Goal: Task Accomplishment & Management: Use online tool/utility

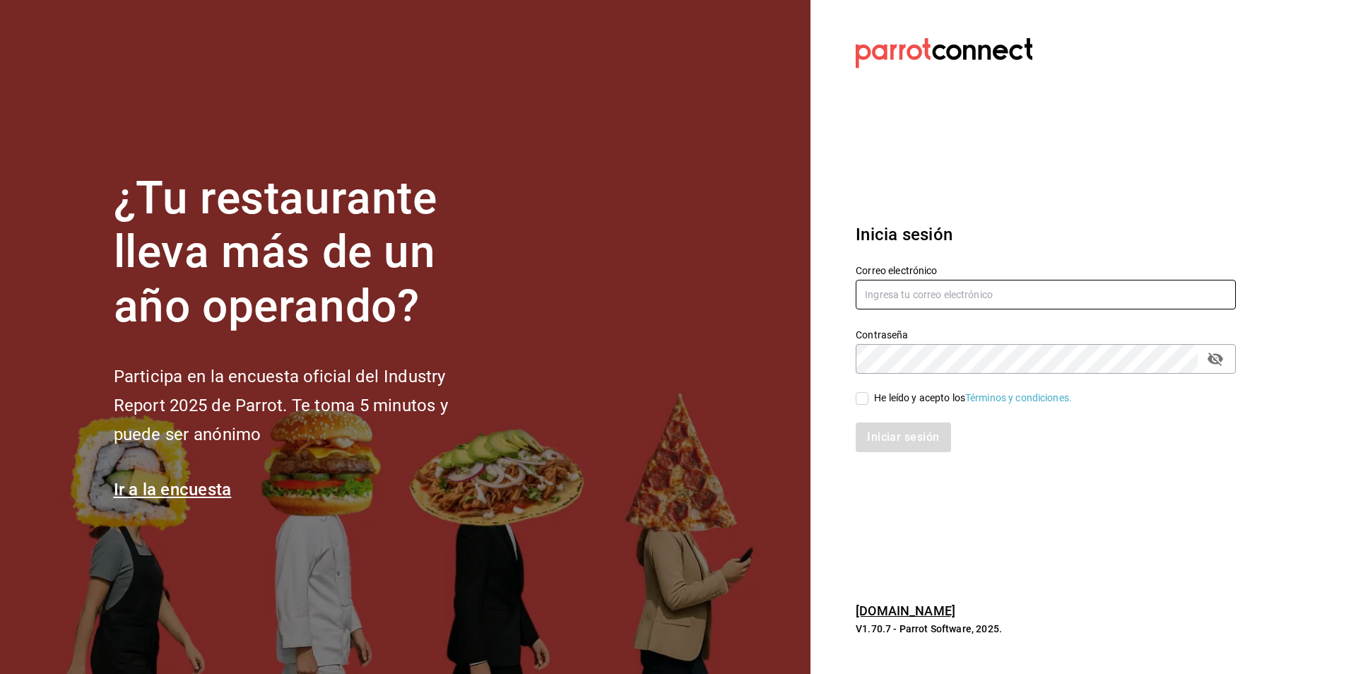
type input "[EMAIL_ADDRESS][DOMAIN_NAME]"
click at [868, 401] on label "He leído y acepto los Términos y condiciones." at bounding box center [964, 398] width 216 height 15
click at [868, 401] on input "He leído y acepto los Términos y condiciones." at bounding box center [862, 398] width 13 height 13
checkbox input "true"
click at [895, 425] on button "Iniciar sesión" at bounding box center [904, 438] width 96 height 30
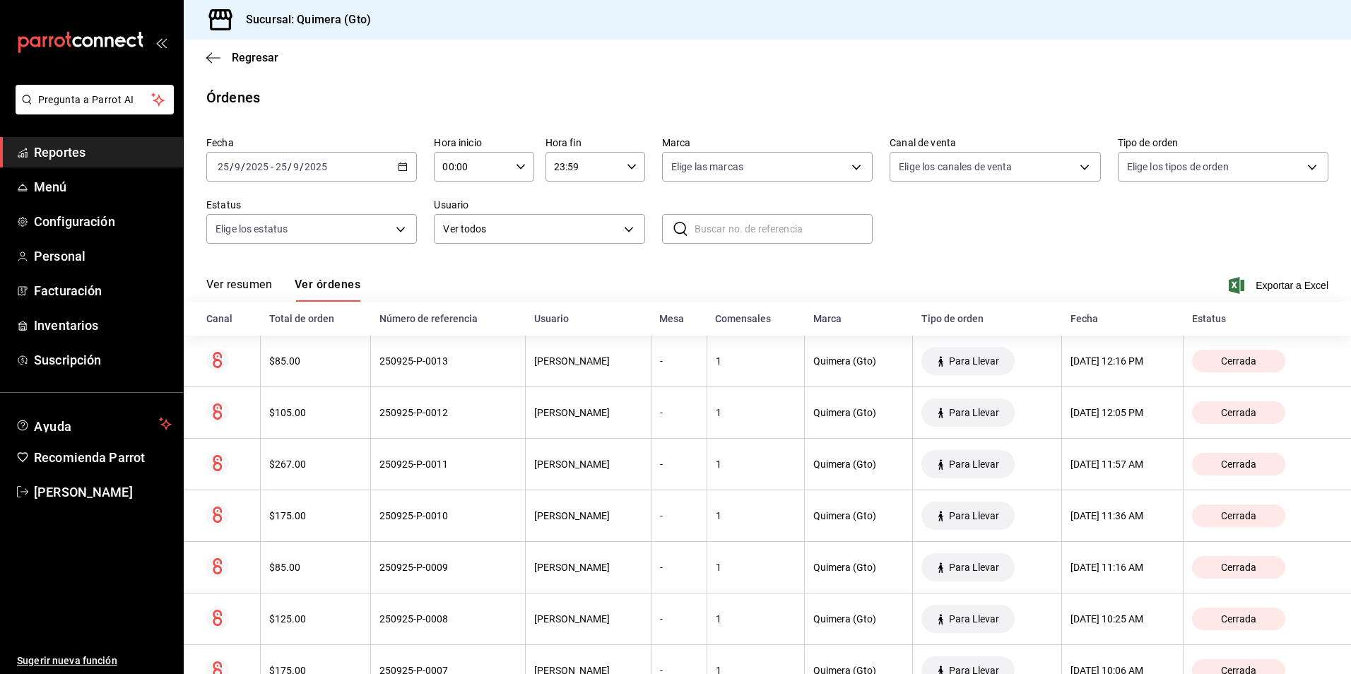
click at [107, 151] on span "Reportes" at bounding box center [103, 152] width 138 height 19
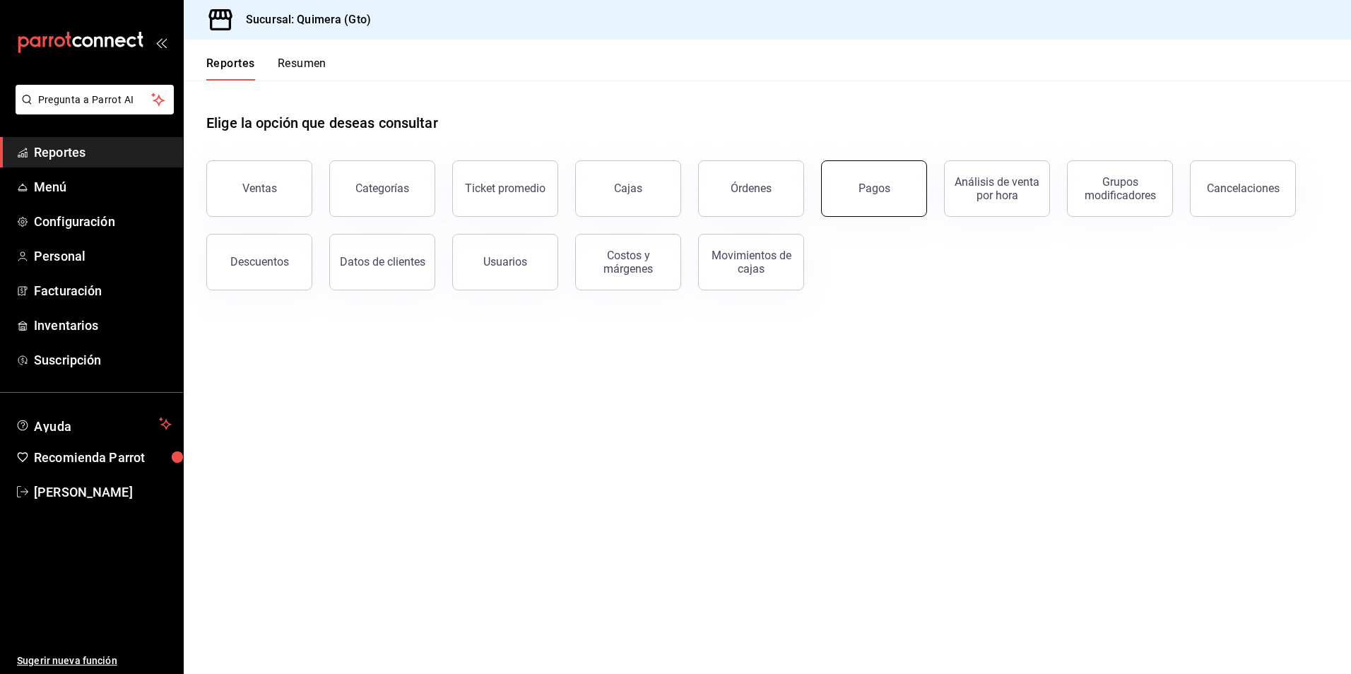
click at [846, 200] on button "Pagos" at bounding box center [874, 188] width 106 height 57
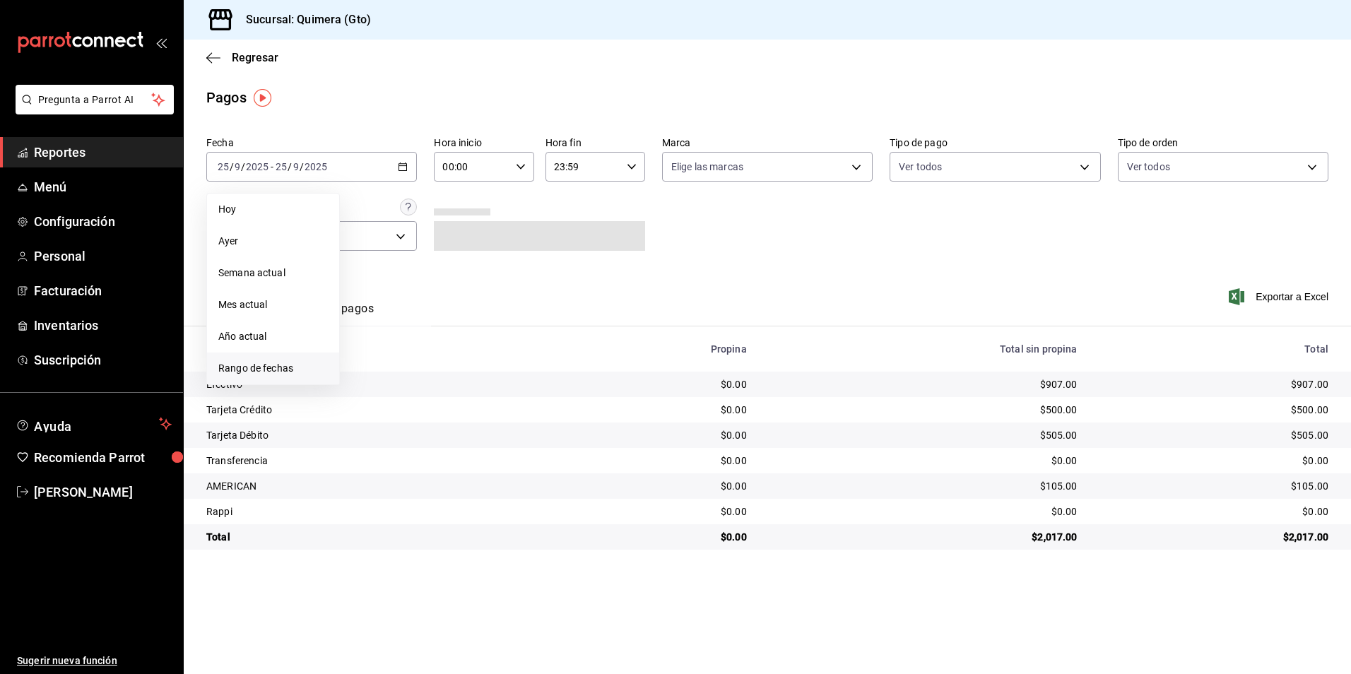
click at [288, 366] on span "Rango de fechas" at bounding box center [273, 368] width 110 height 15
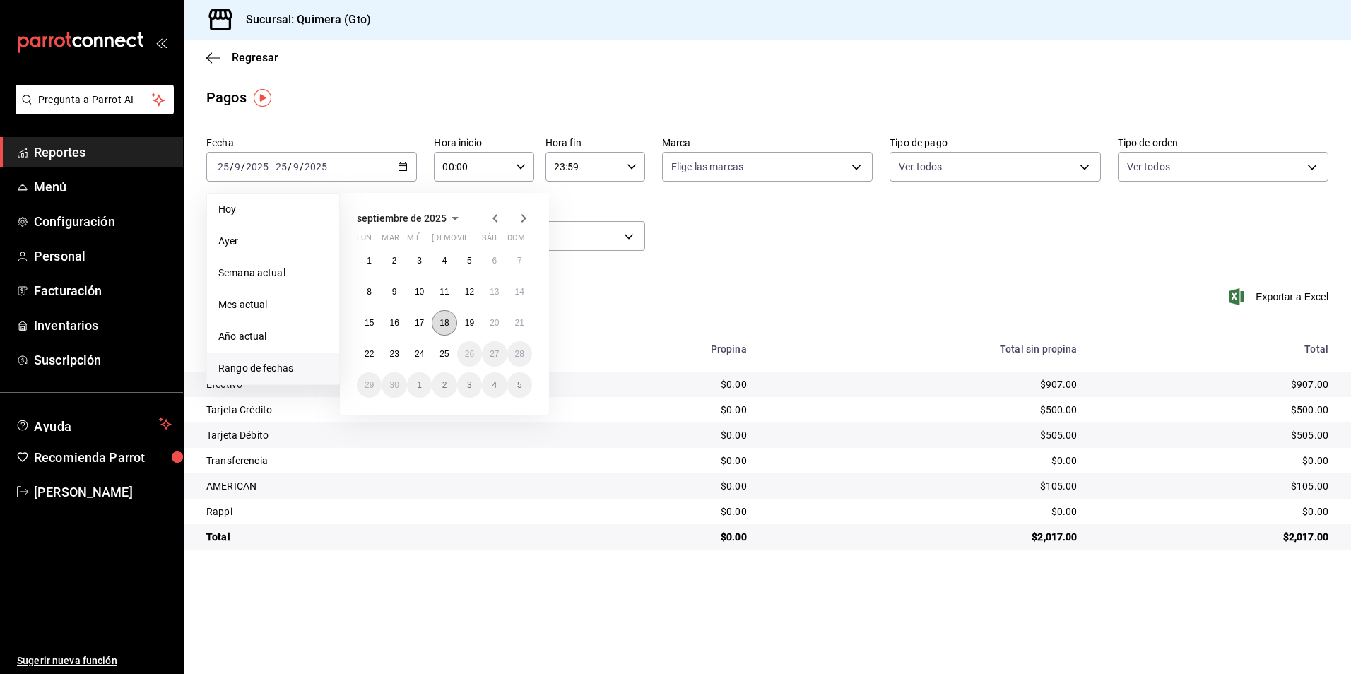
click at [447, 321] on abbr "18" at bounding box center [444, 323] width 9 height 10
click at [416, 358] on abbr "24" at bounding box center [419, 354] width 9 height 10
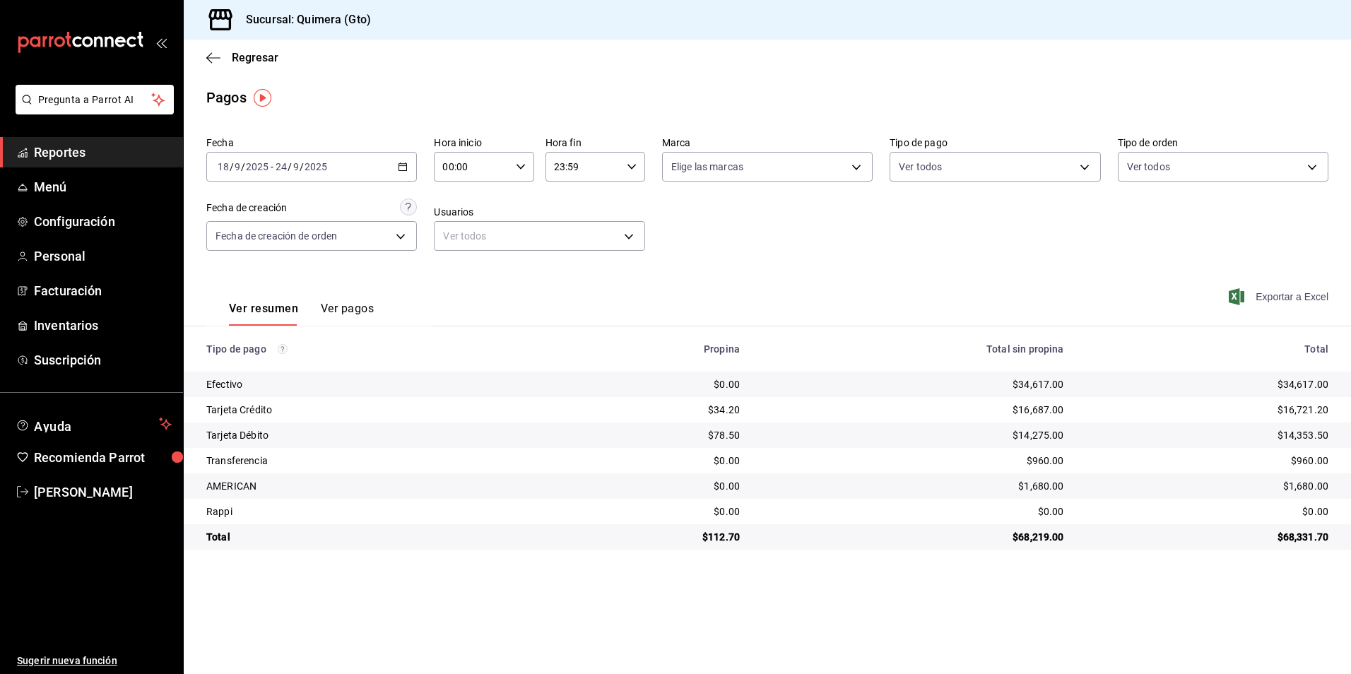
click at [1290, 289] on span "Exportar a Excel" at bounding box center [1280, 296] width 97 height 17
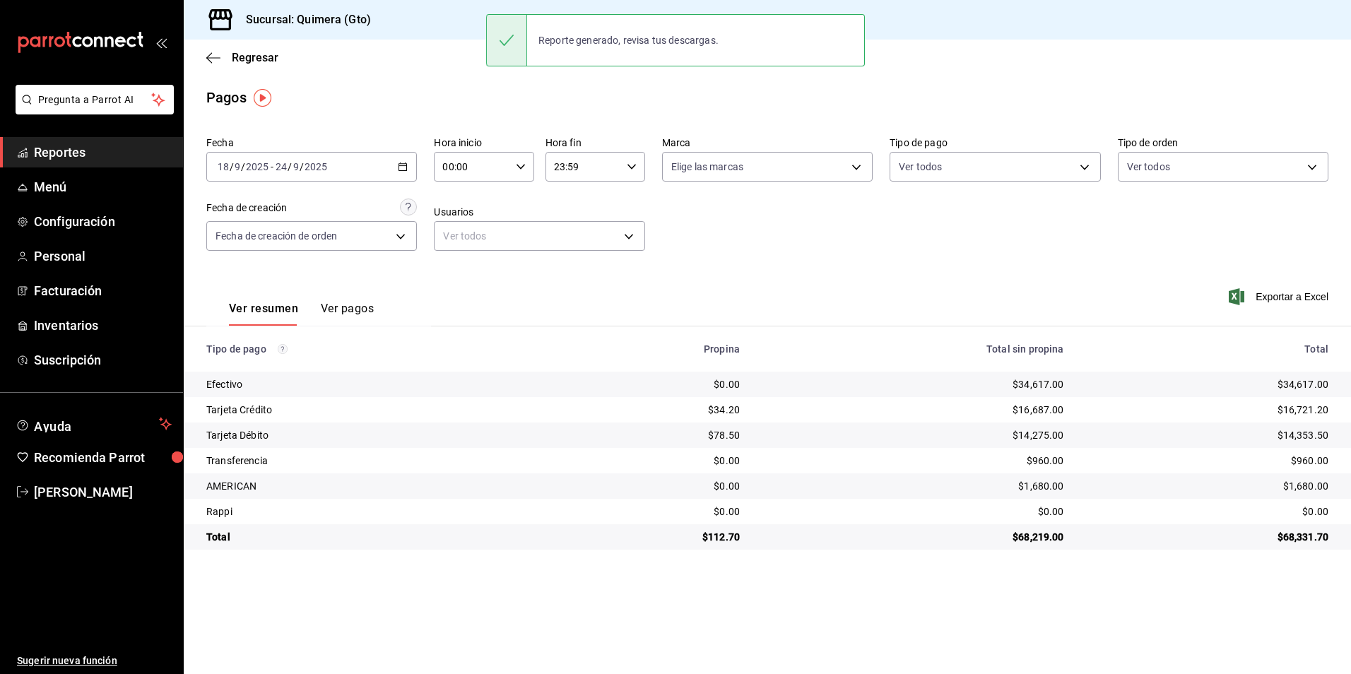
click at [109, 151] on span "Reportes" at bounding box center [103, 152] width 138 height 19
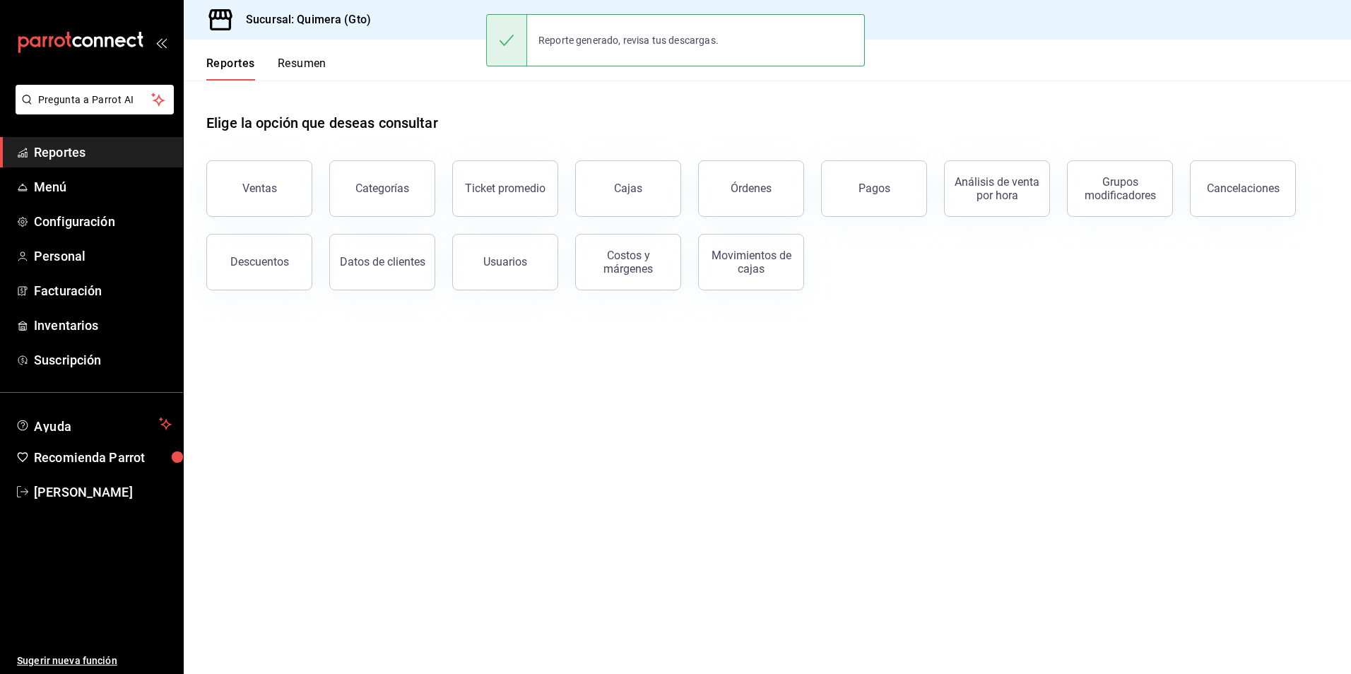
click at [693, 191] on div "Órdenes" at bounding box center [742, 179] width 123 height 73
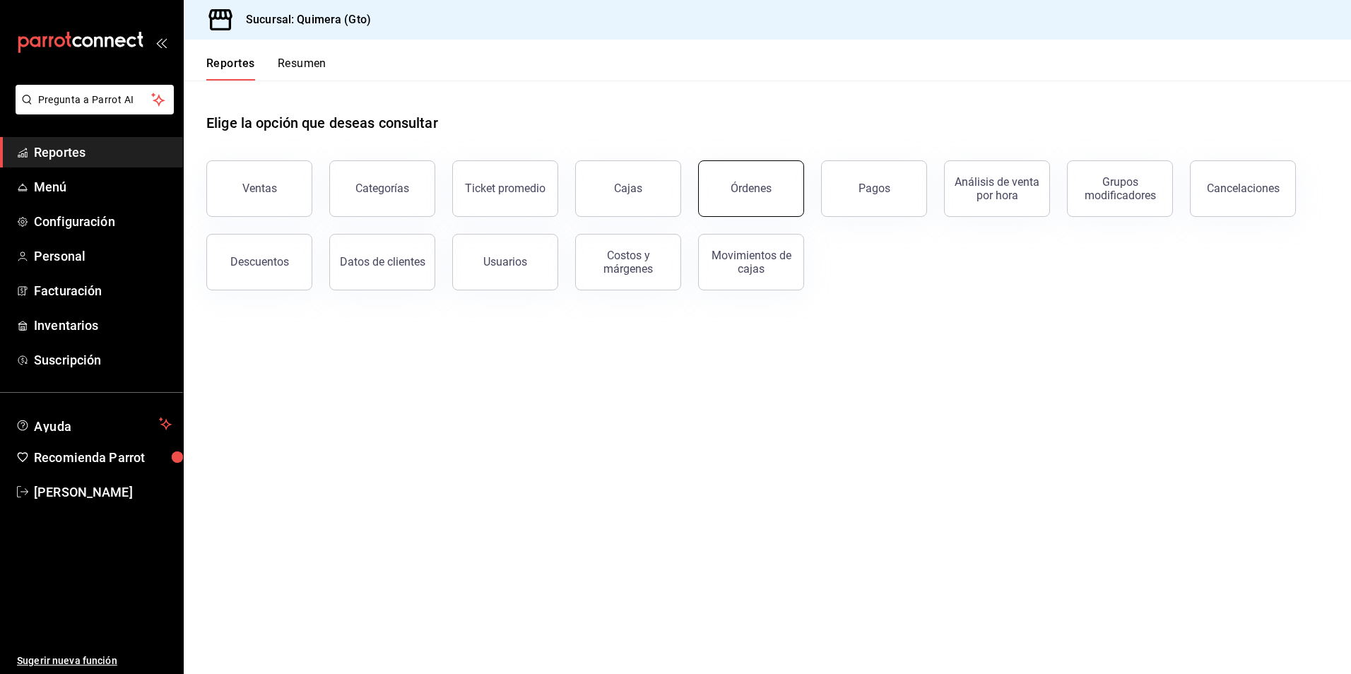
click at [717, 193] on button "Órdenes" at bounding box center [751, 188] width 106 height 57
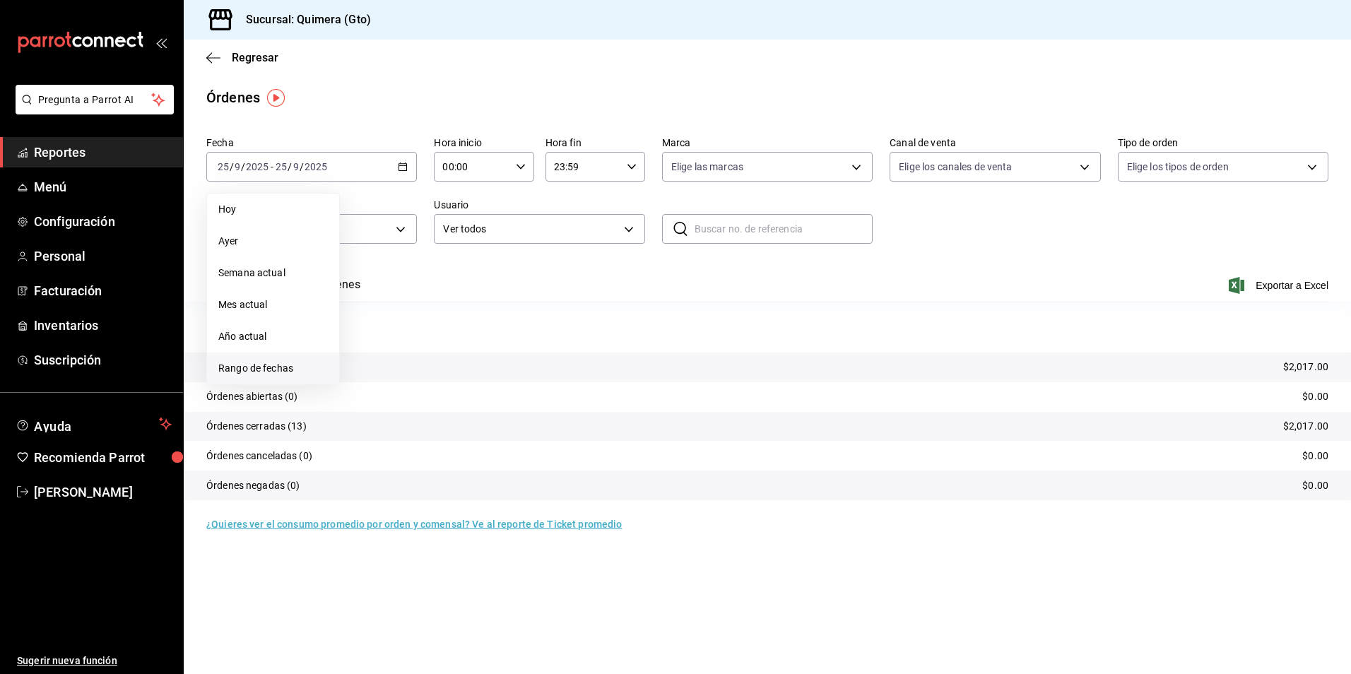
click at [312, 370] on span "Rango de fechas" at bounding box center [273, 368] width 110 height 15
click at [447, 326] on abbr "18" at bounding box center [444, 323] width 9 height 10
click at [424, 353] on abbr "24" at bounding box center [419, 354] width 9 height 10
click at [410, 159] on div "[DATE] [DATE] - [DATE] [DATE]" at bounding box center [311, 167] width 211 height 30
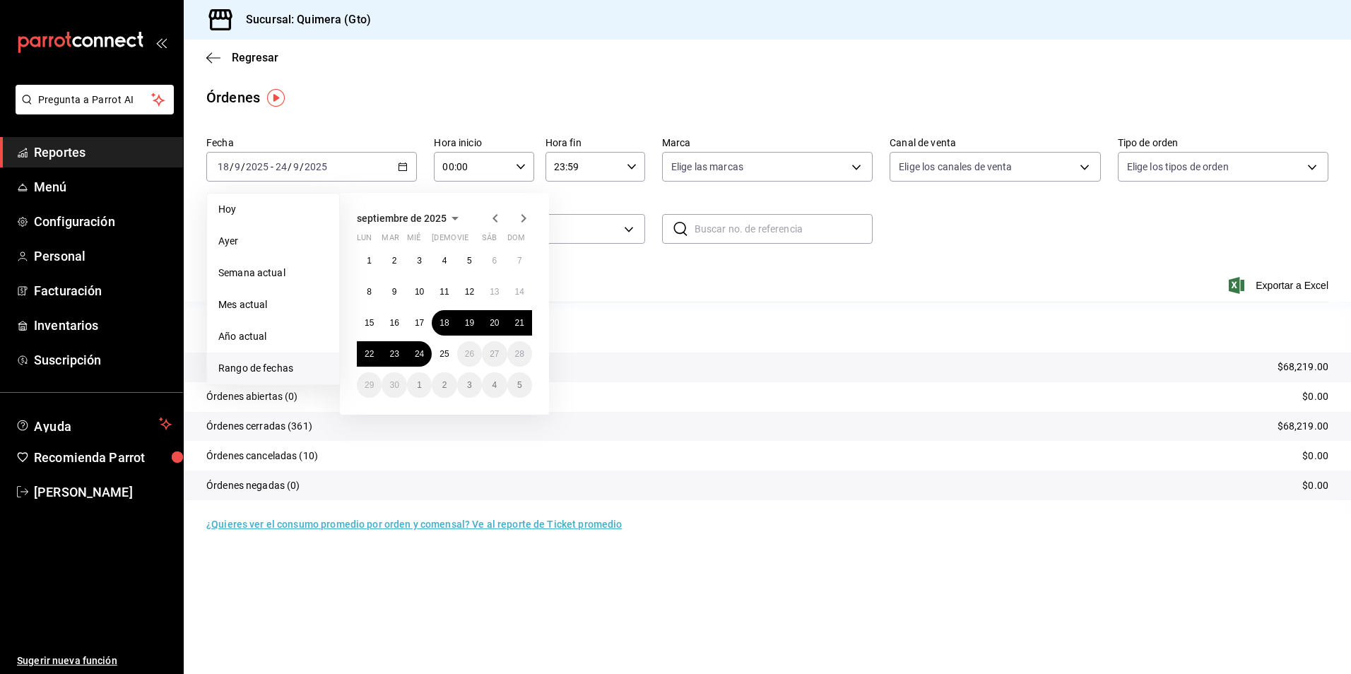
click at [1032, 607] on main "Regresar Órdenes Fecha [DATE] [DATE] - [DATE] [DATE] [DATE] [DATE] Semana actua…" at bounding box center [767, 357] width 1167 height 635
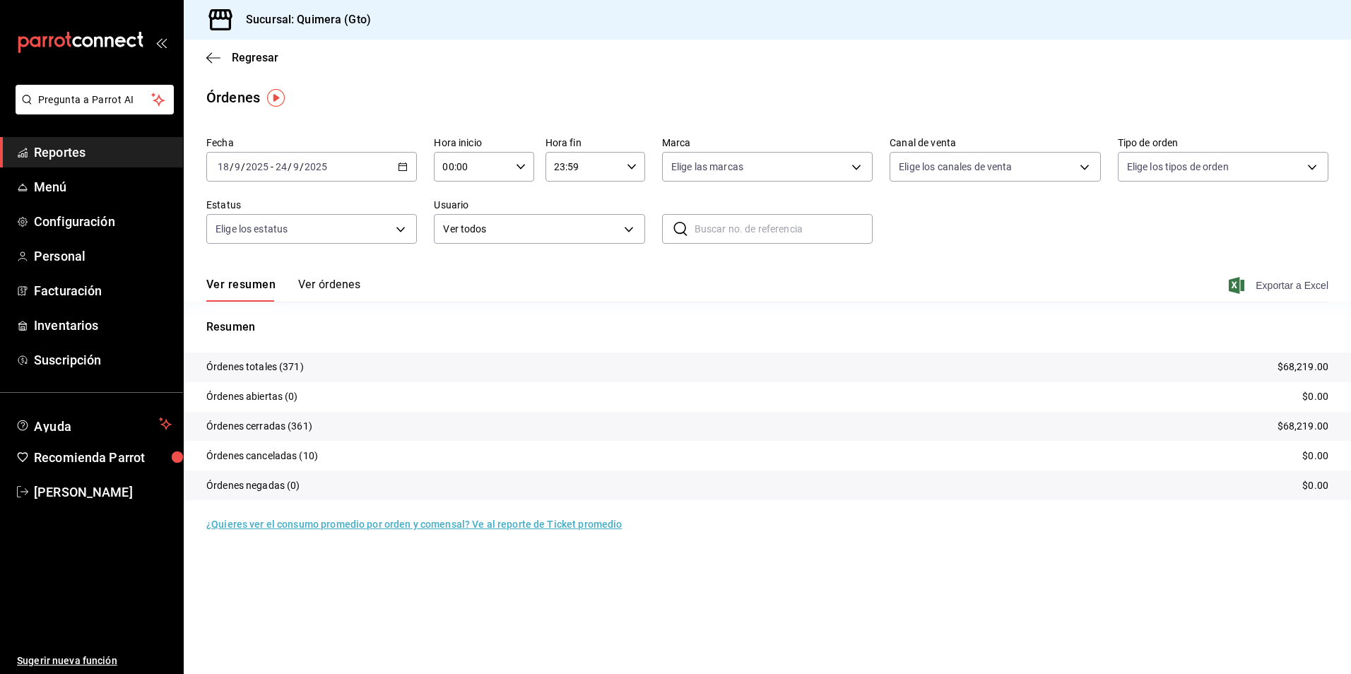
click at [1249, 289] on span "Exportar a Excel" at bounding box center [1280, 285] width 97 height 17
